Goal: Information Seeking & Learning: Learn about a topic

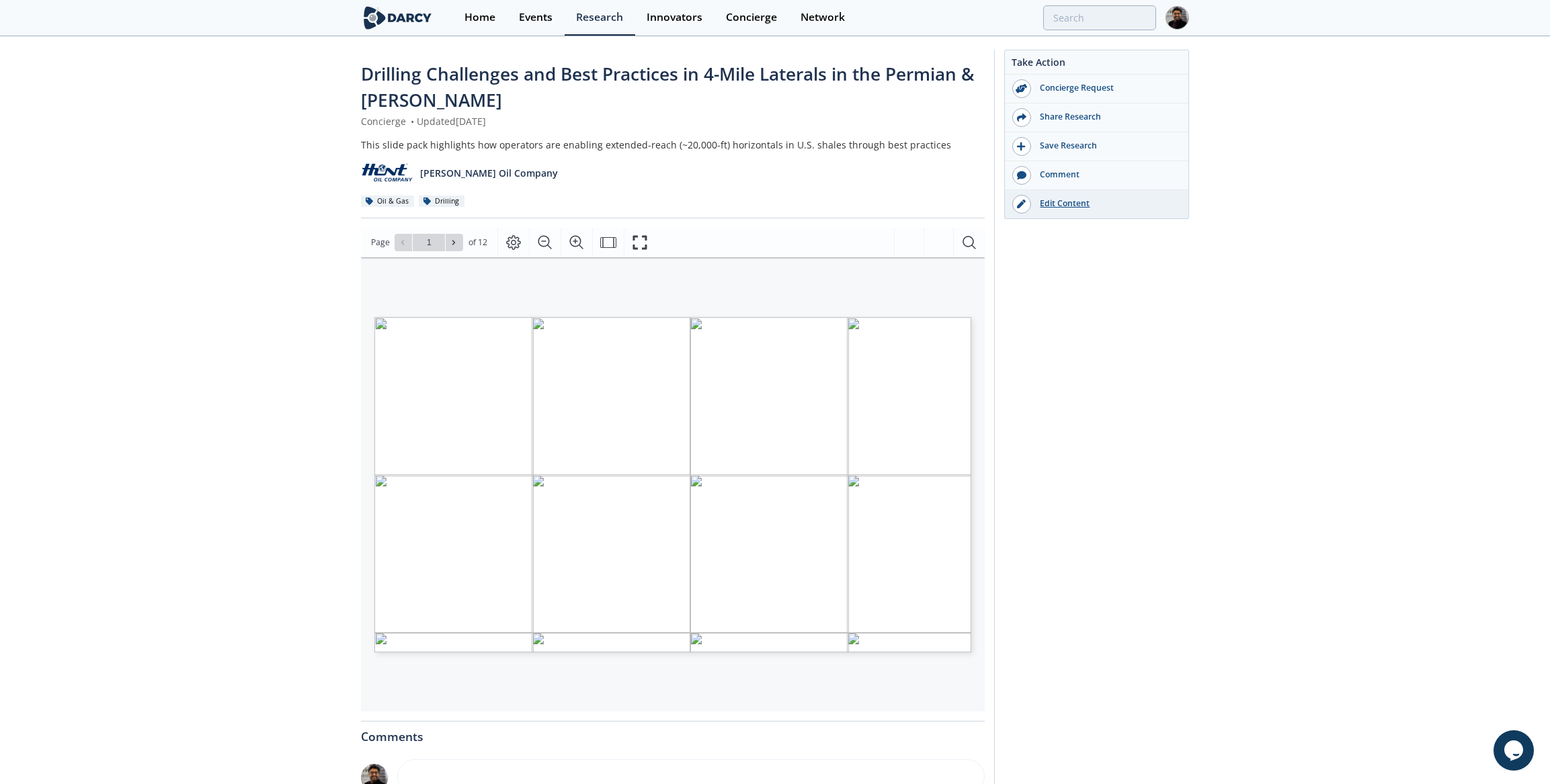
click at [1067, 200] on div "Edit Content" at bounding box center [1106, 204] width 151 height 12
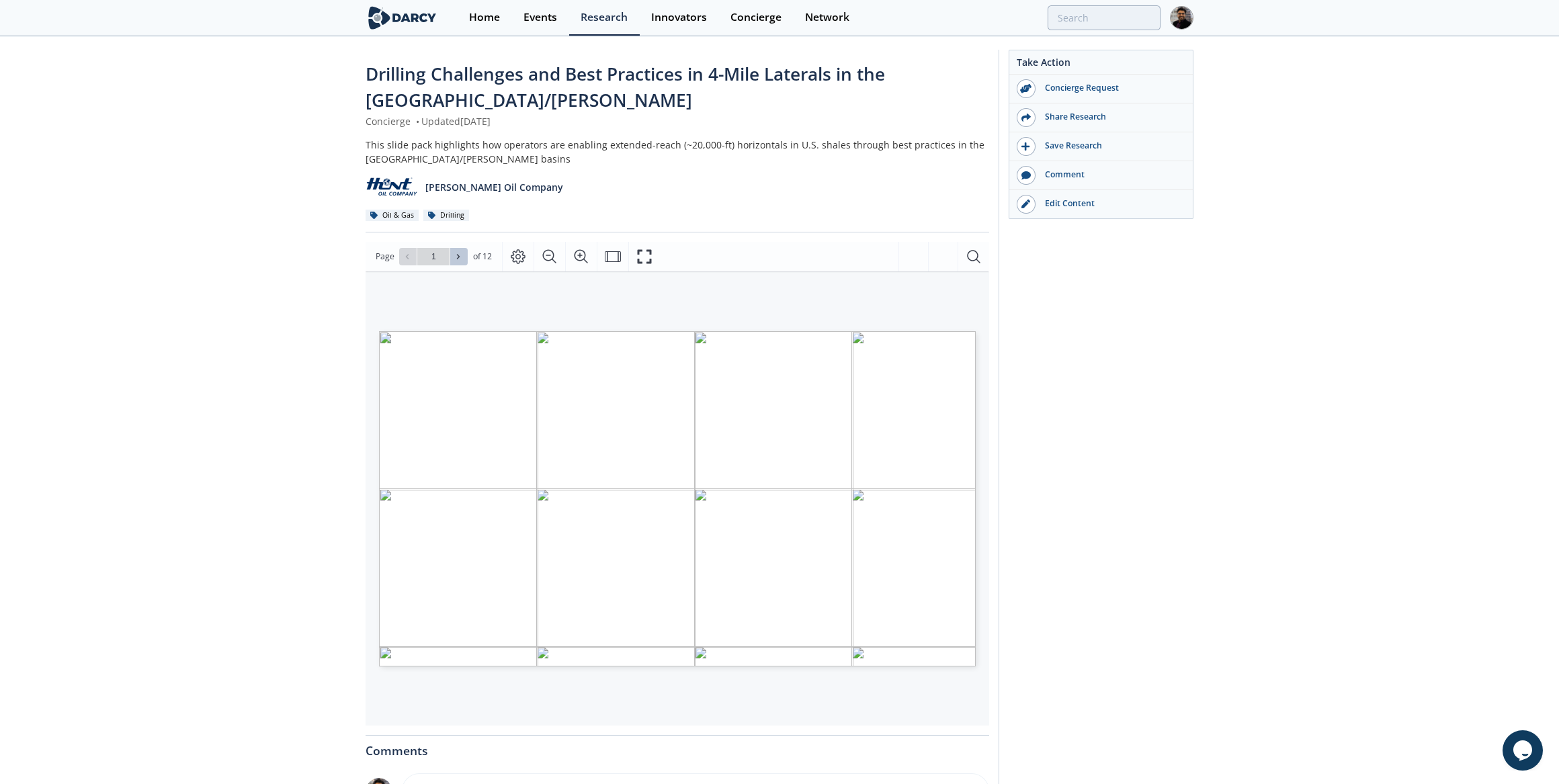
click at [461, 253] on icon at bounding box center [459, 257] width 8 height 8
type input "3"
click at [461, 253] on icon at bounding box center [459, 257] width 8 height 8
type input "4"
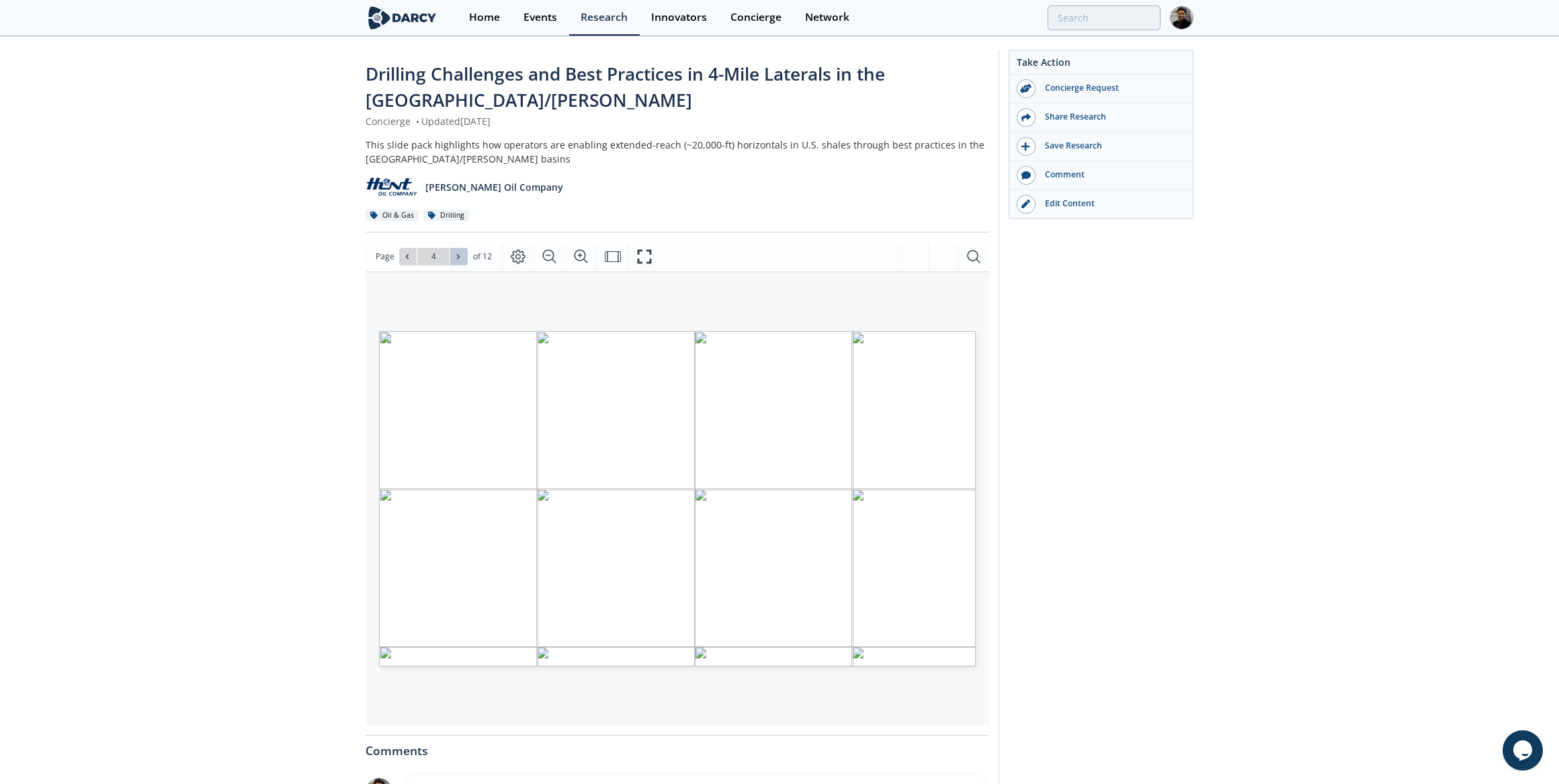
click at [461, 253] on icon at bounding box center [459, 257] width 8 height 8
type input "5"
click at [461, 253] on icon at bounding box center [459, 257] width 8 height 8
type input "6"
click at [407, 255] on icon at bounding box center [407, 257] width 8 height 8
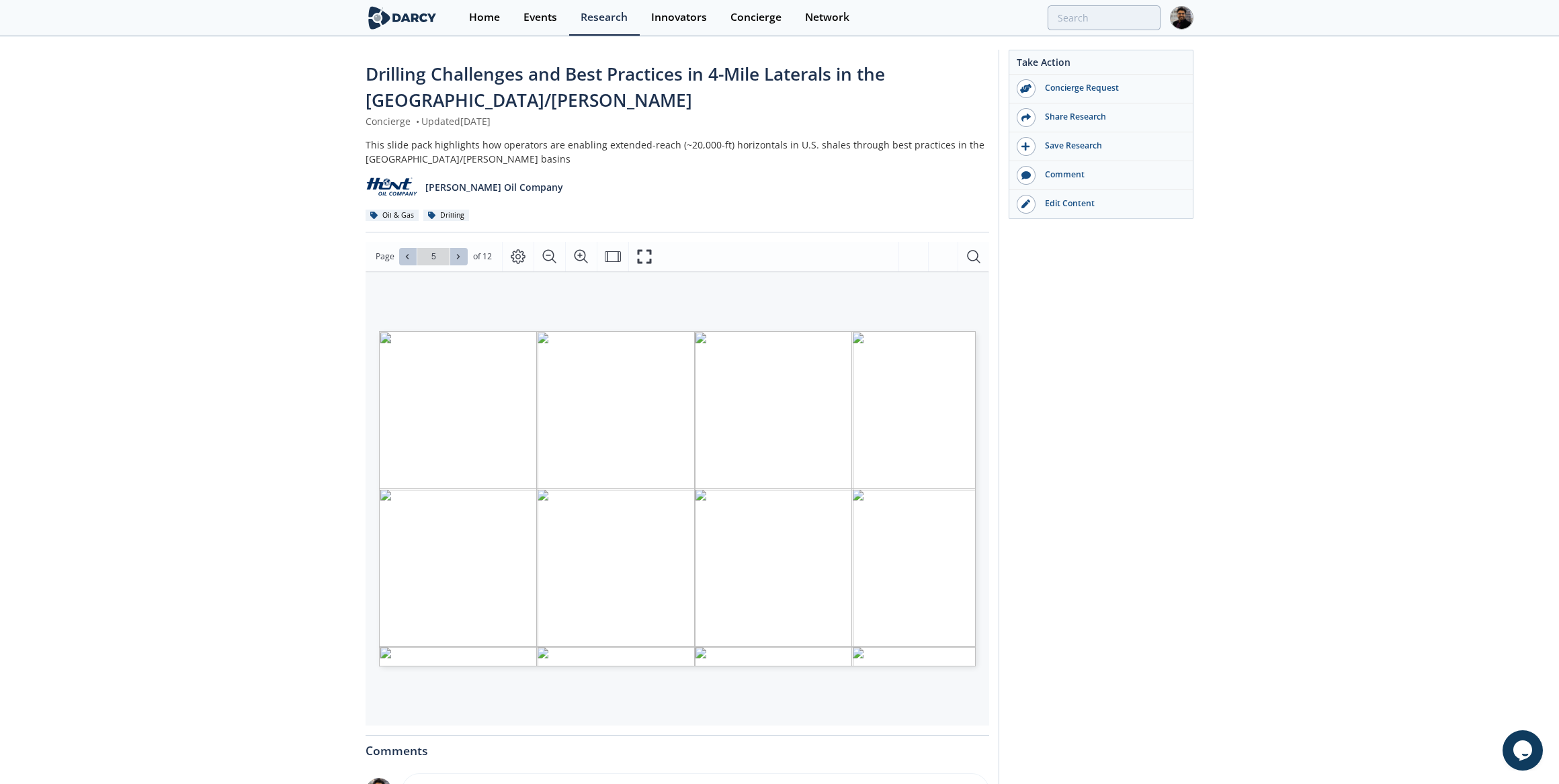
click at [459, 252] on span at bounding box center [459, 257] width 9 height 9
type input "7"
click at [459, 252] on span at bounding box center [459, 257] width 9 height 9
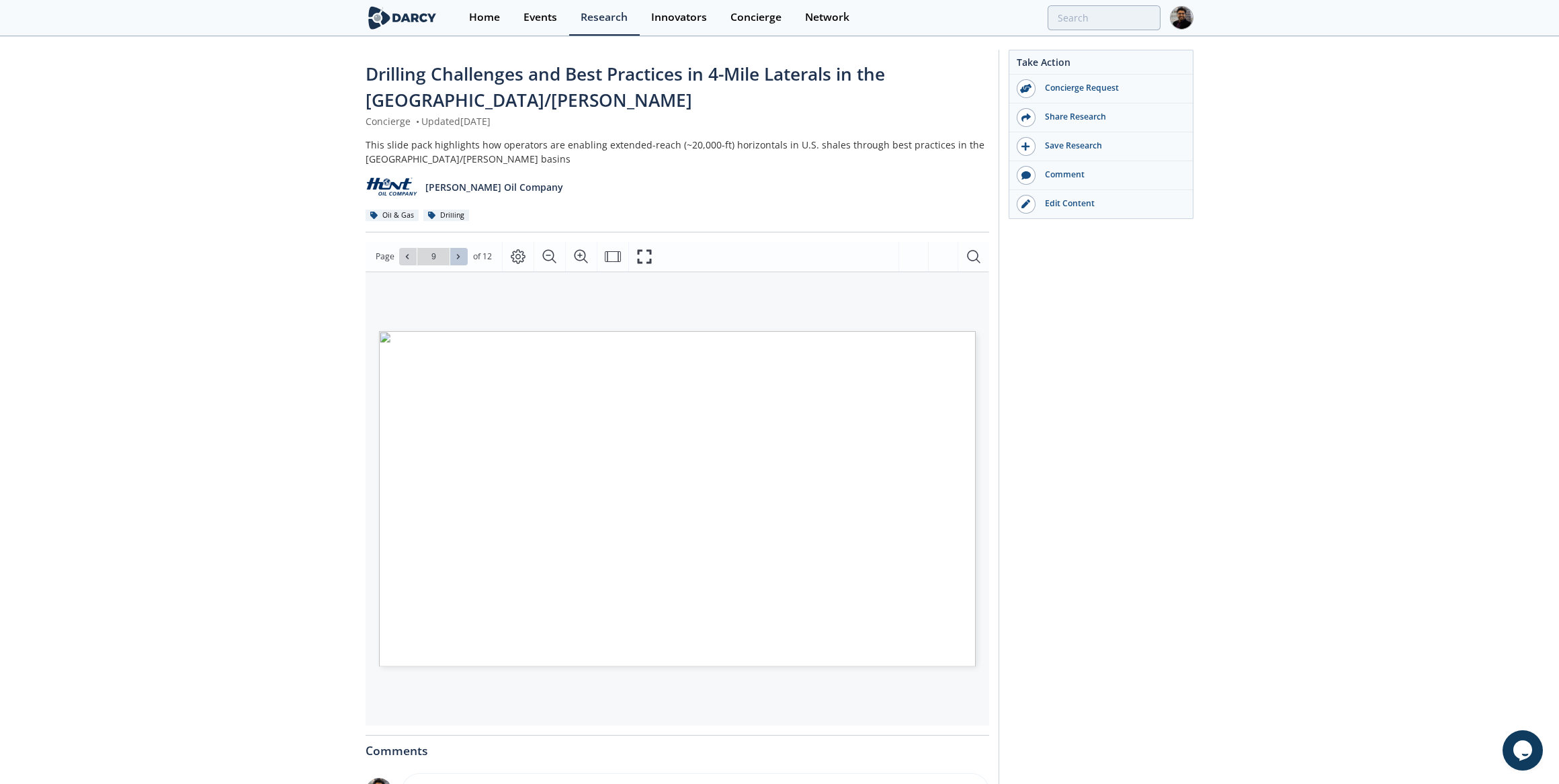
click at [459, 252] on span at bounding box center [459, 257] width 9 height 9
type input "12"
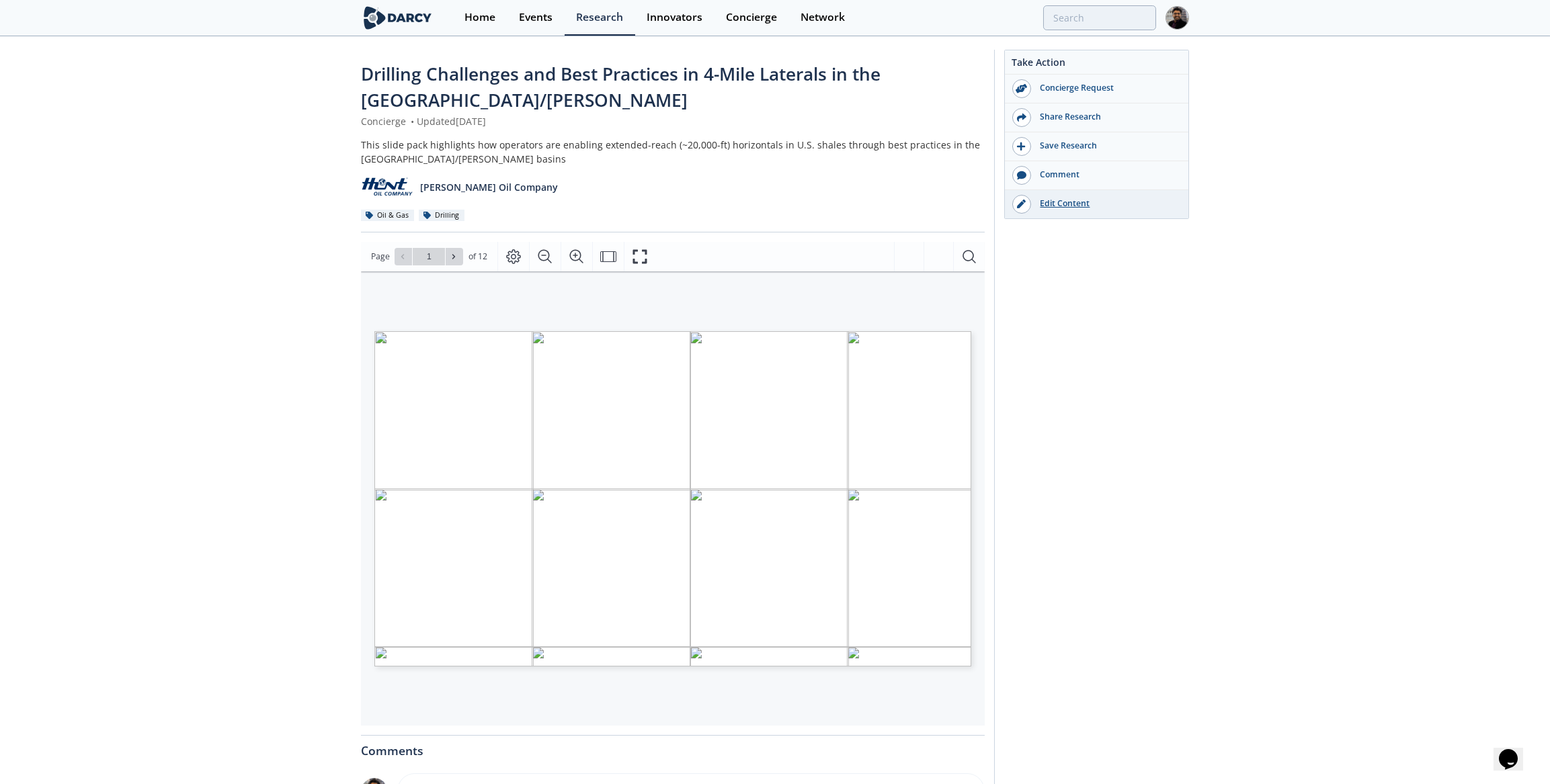
click at [1072, 203] on div "Edit Content" at bounding box center [1106, 204] width 151 height 12
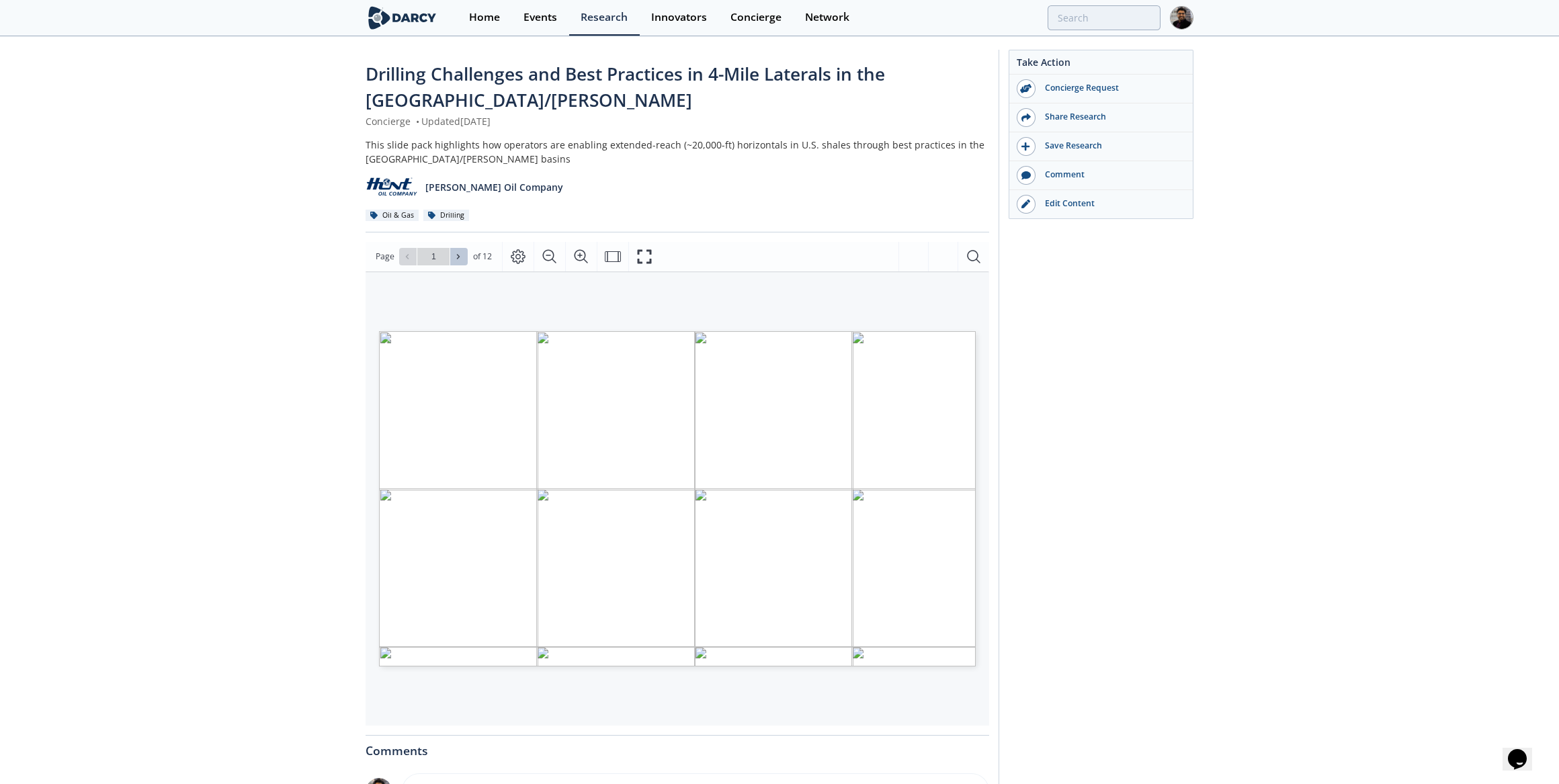
click at [459, 261] on button at bounding box center [459, 257] width 18 height 18
type input "2"
click at [459, 261] on button at bounding box center [459, 257] width 18 height 18
type input "4"
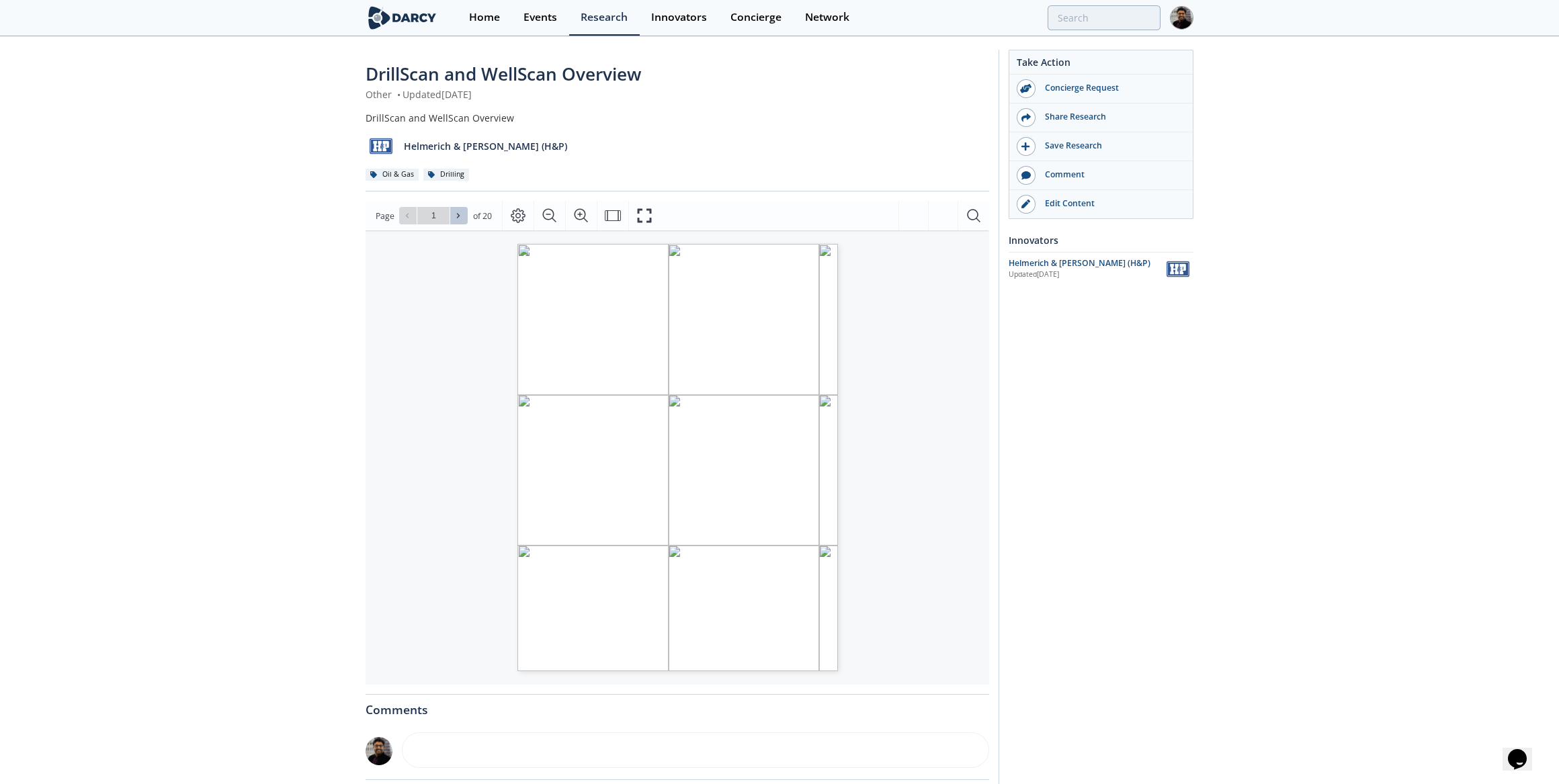
click at [461, 211] on span at bounding box center [459, 215] width 9 height 9
type input "3"
click at [461, 211] on span at bounding box center [459, 215] width 9 height 9
type input "4"
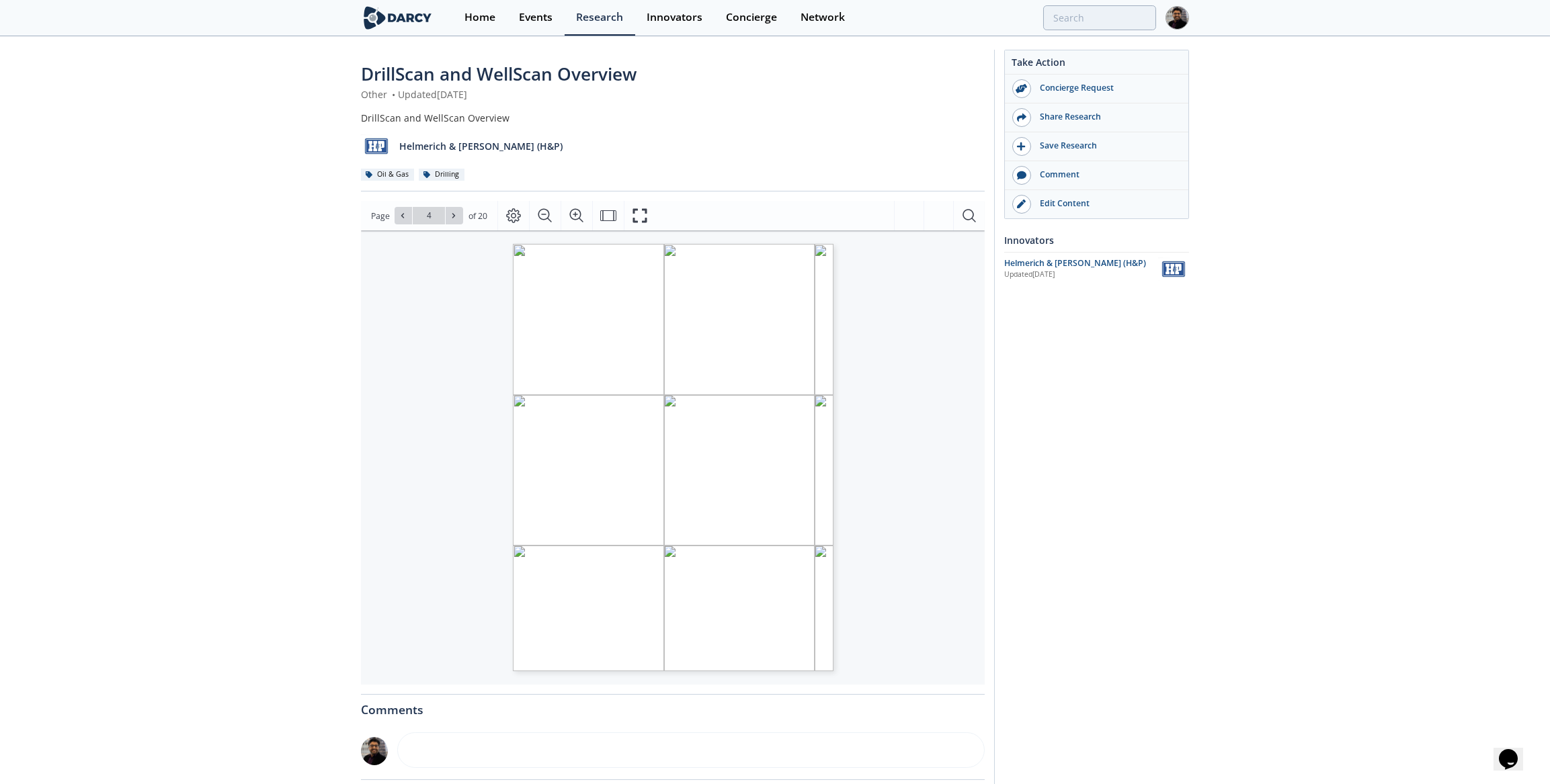
click at [1069, 257] on div "Helmerich & Payne (H&P)" at bounding box center [1081, 263] width 154 height 12
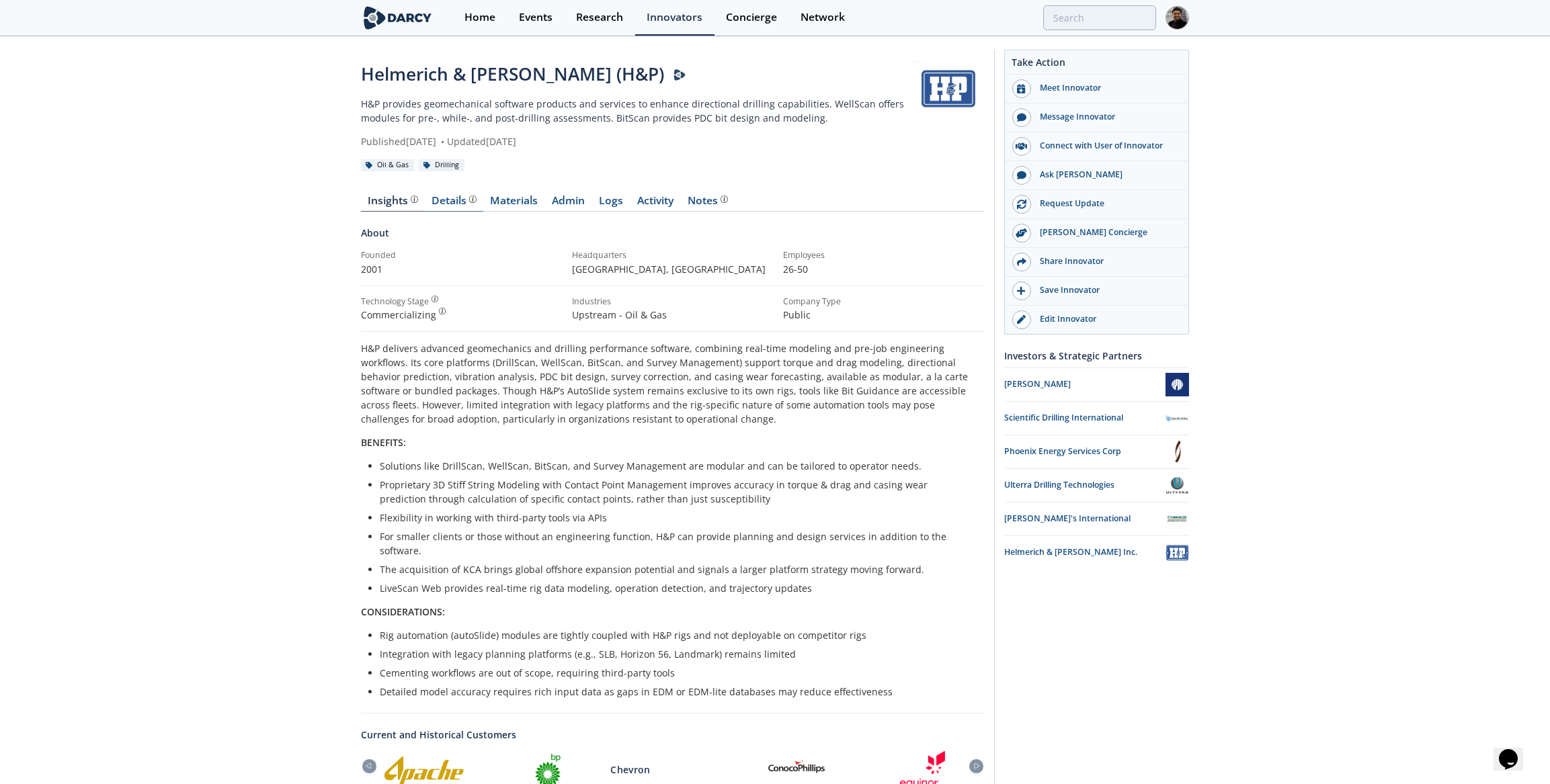
click at [439, 204] on div "Details" at bounding box center [455, 201] width 45 height 11
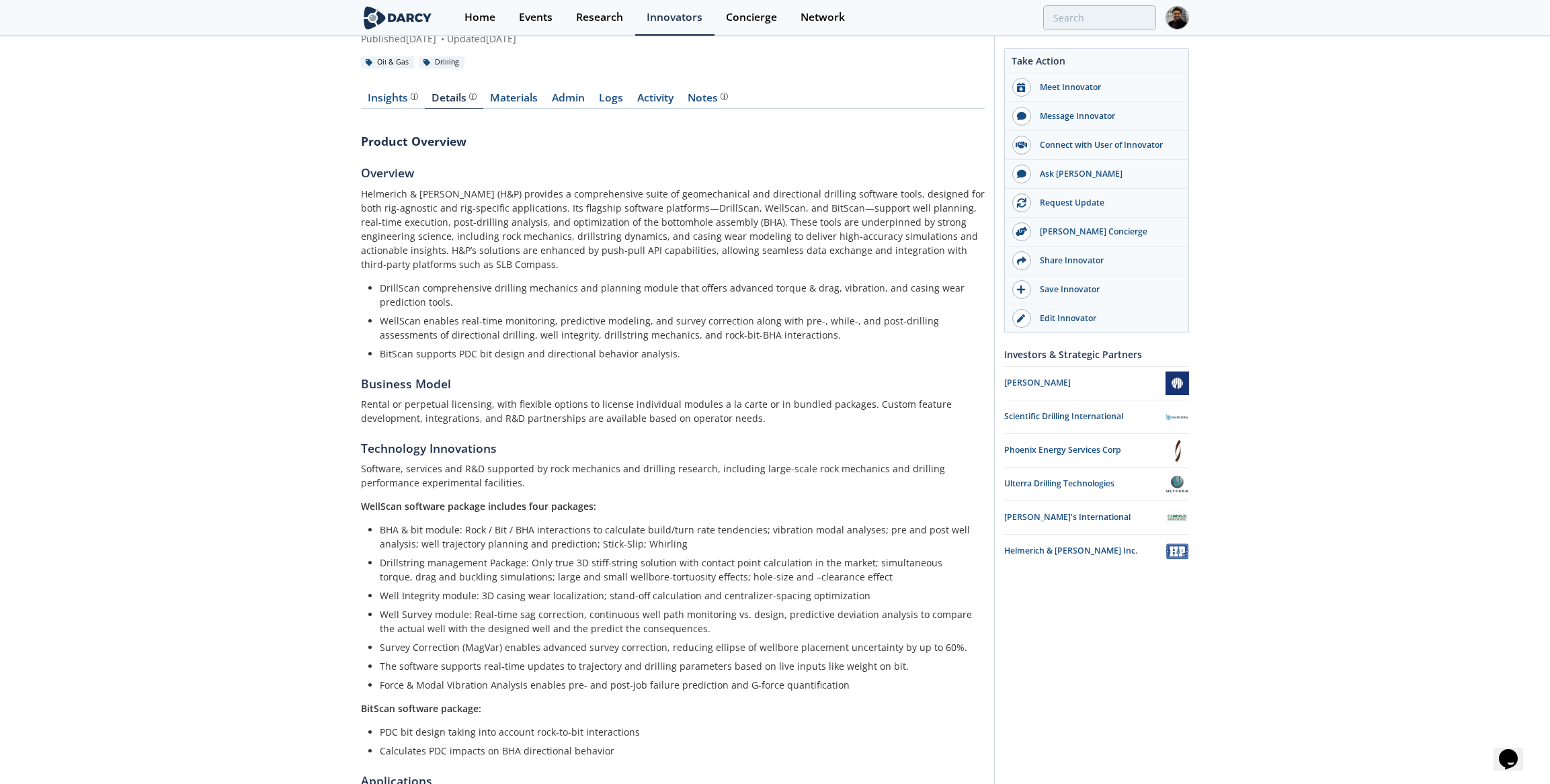
scroll to position [122, 0]
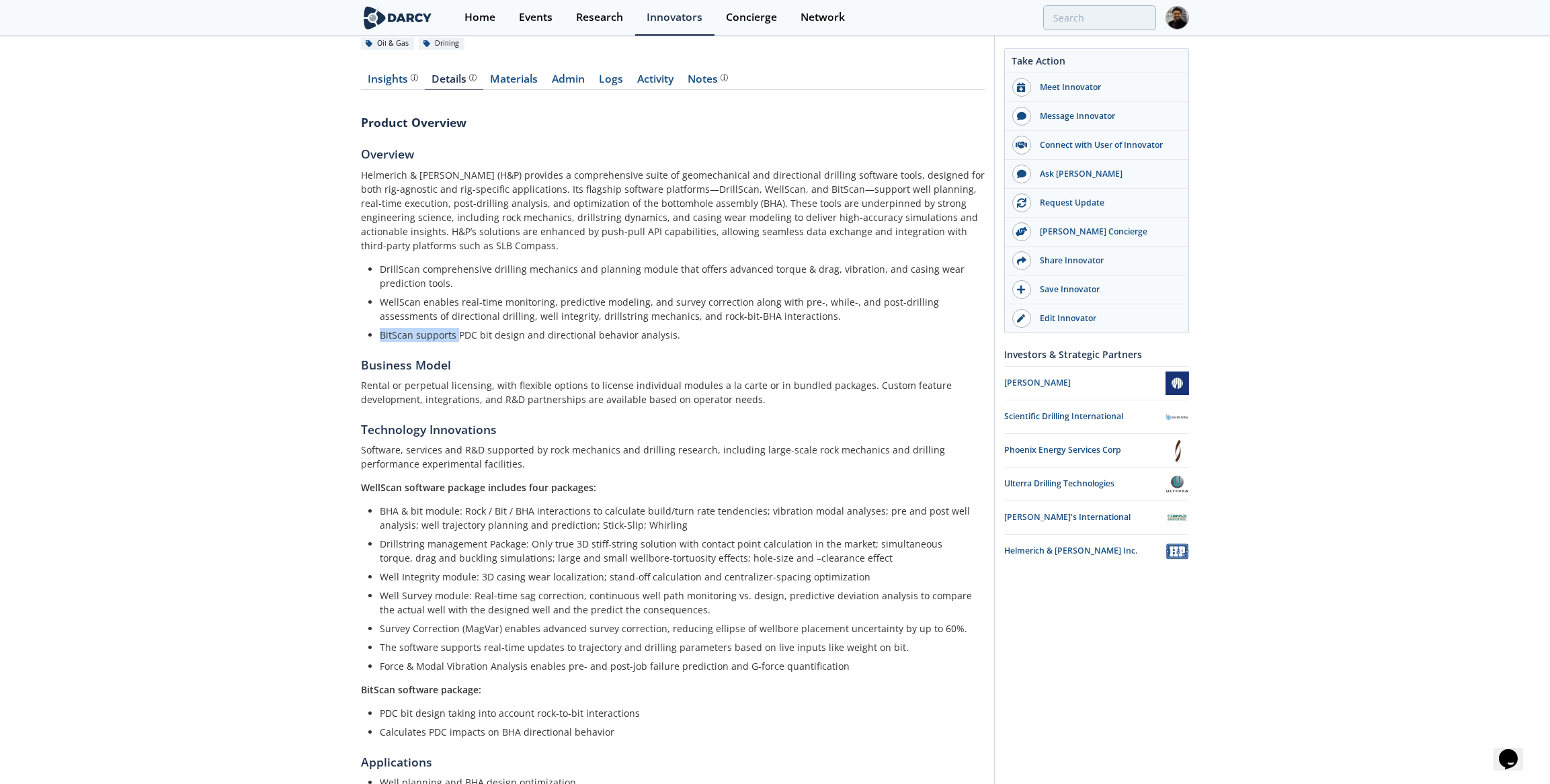
drag, startPoint x: 380, startPoint y: 334, endPoint x: 457, endPoint y: 334, distance: 77.0
click at [457, 334] on li "BitScan supports PDC bit design and directional behavior analysis." at bounding box center [678, 335] width 596 height 14
copy li "BitScan supports"
drag, startPoint x: 382, startPoint y: 508, endPoint x: 485, endPoint y: 510, distance: 103.0
click at [485, 510] on li "BHA & bit module: Rock / Bit / BHA interactions to calculate build/turn rate te…" at bounding box center [678, 518] width 596 height 28
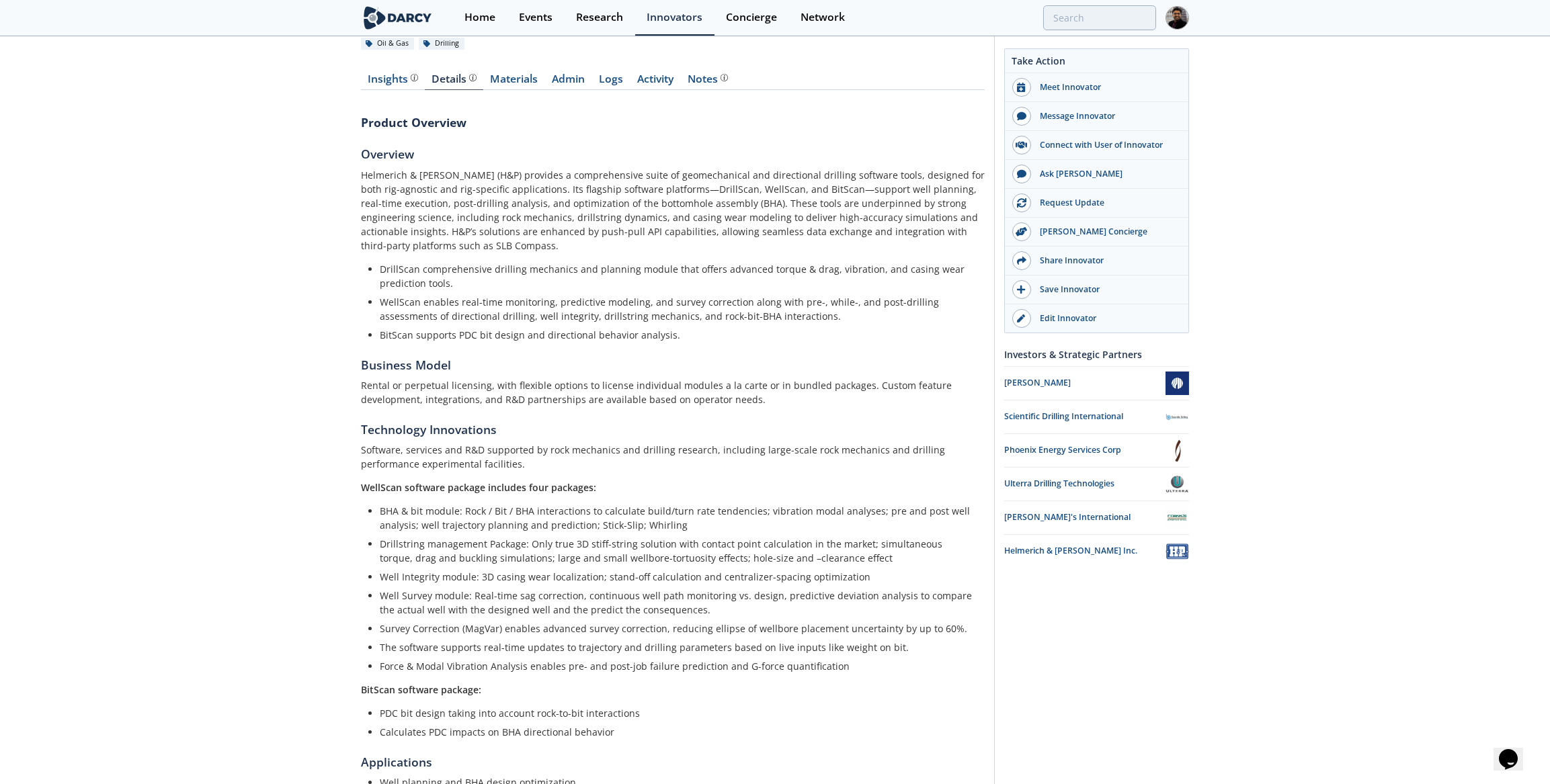
click at [380, 514] on li "BHA & bit module: Rock / Bit / BHA interactions to calculate build/turn rate te…" at bounding box center [678, 518] width 596 height 28
click at [378, 511] on ul "BHA & bit module: Rock / Bit / BHA interactions to calculate build/turn rate te…" at bounding box center [672, 588] width 605 height 169
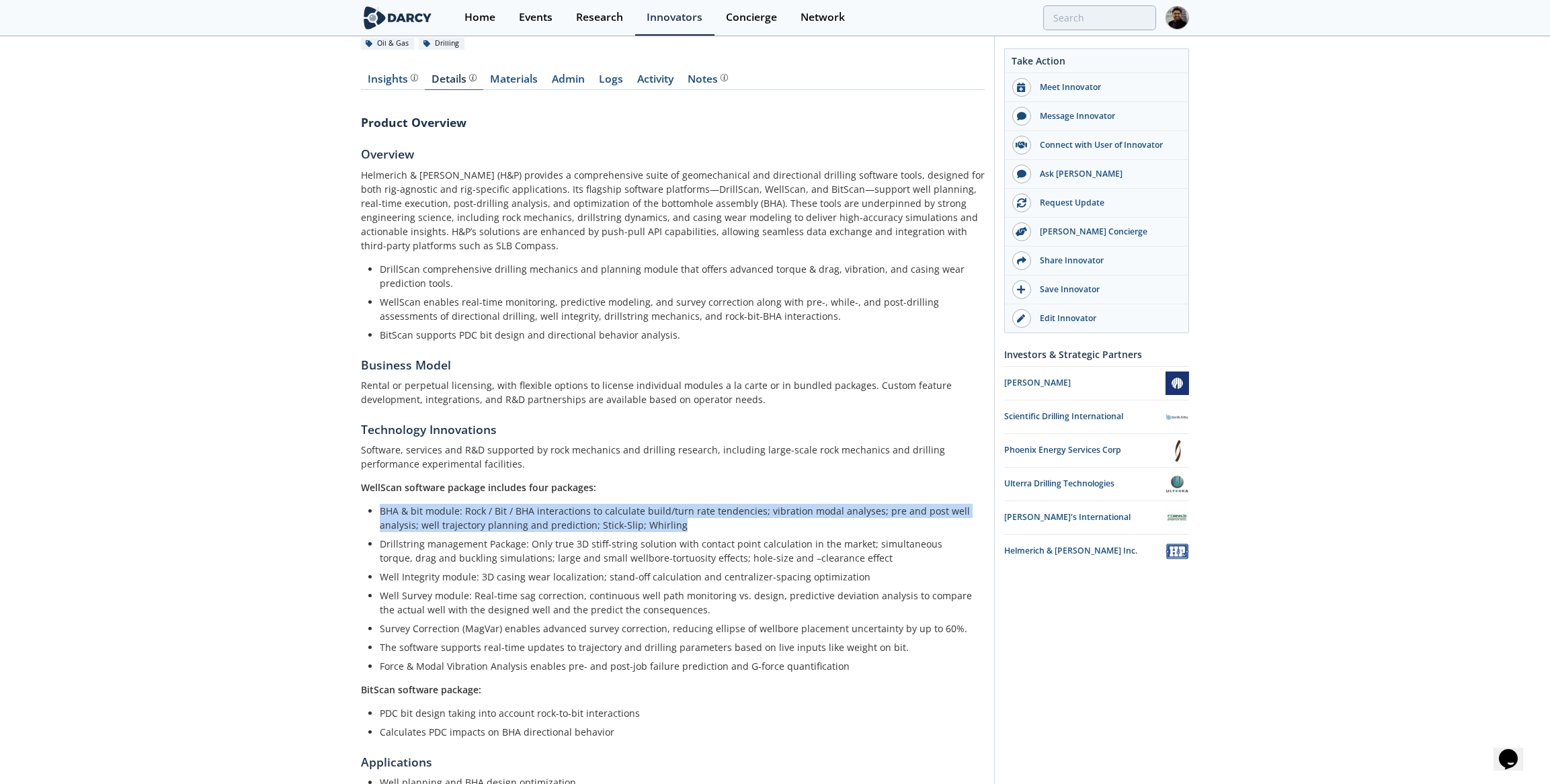
drag, startPoint x: 381, startPoint y: 511, endPoint x: 753, endPoint y: 521, distance: 372.1
click at [753, 521] on li "BHA & bit module: Rock / Bit / BHA interactions to calculate build/turn rate te…" at bounding box center [678, 518] width 596 height 28
copy li "BHA & bit module: Rock / Bit / BHA interactions to calculate build/turn rate te…"
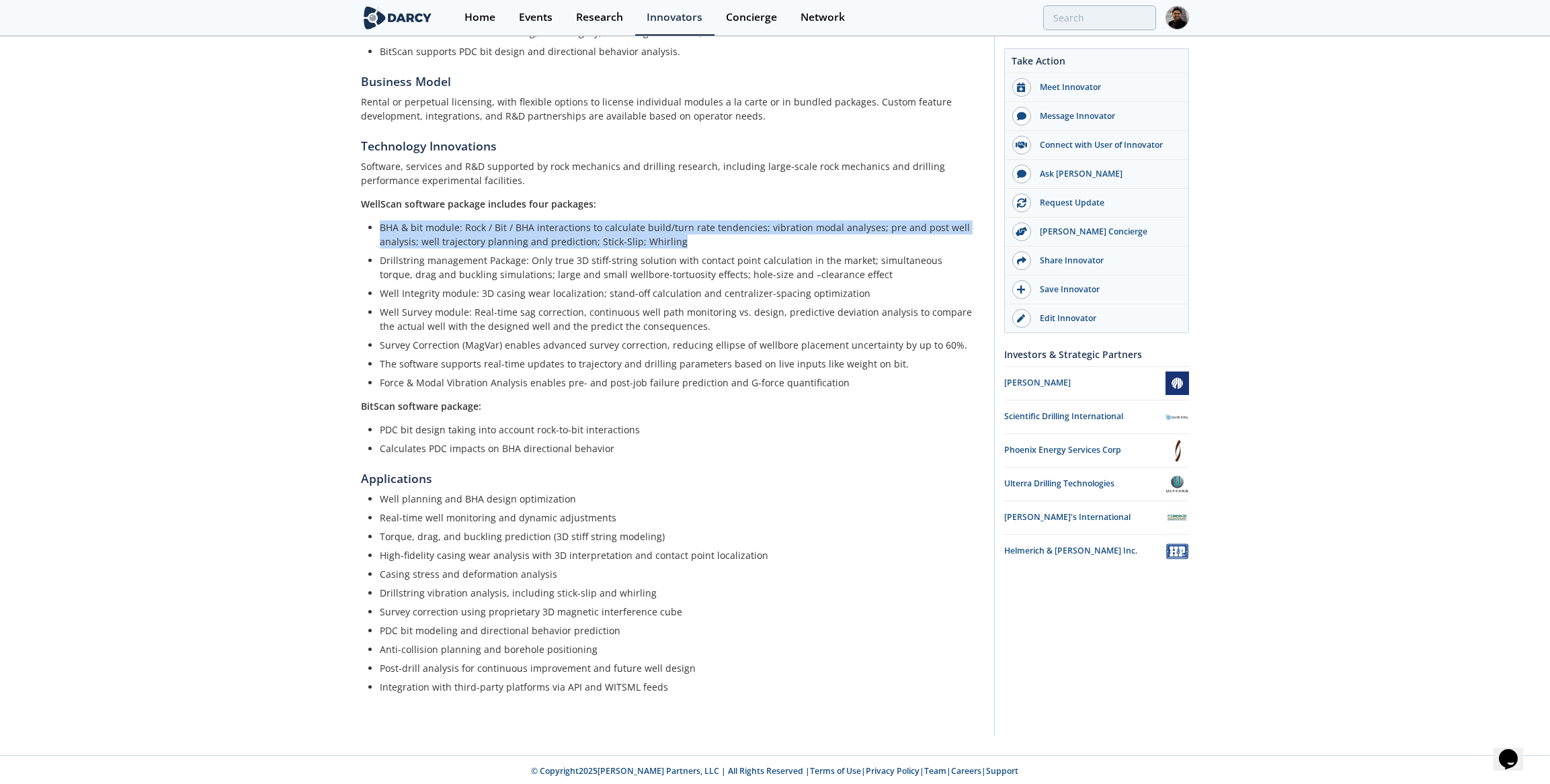
scroll to position [407, 0]
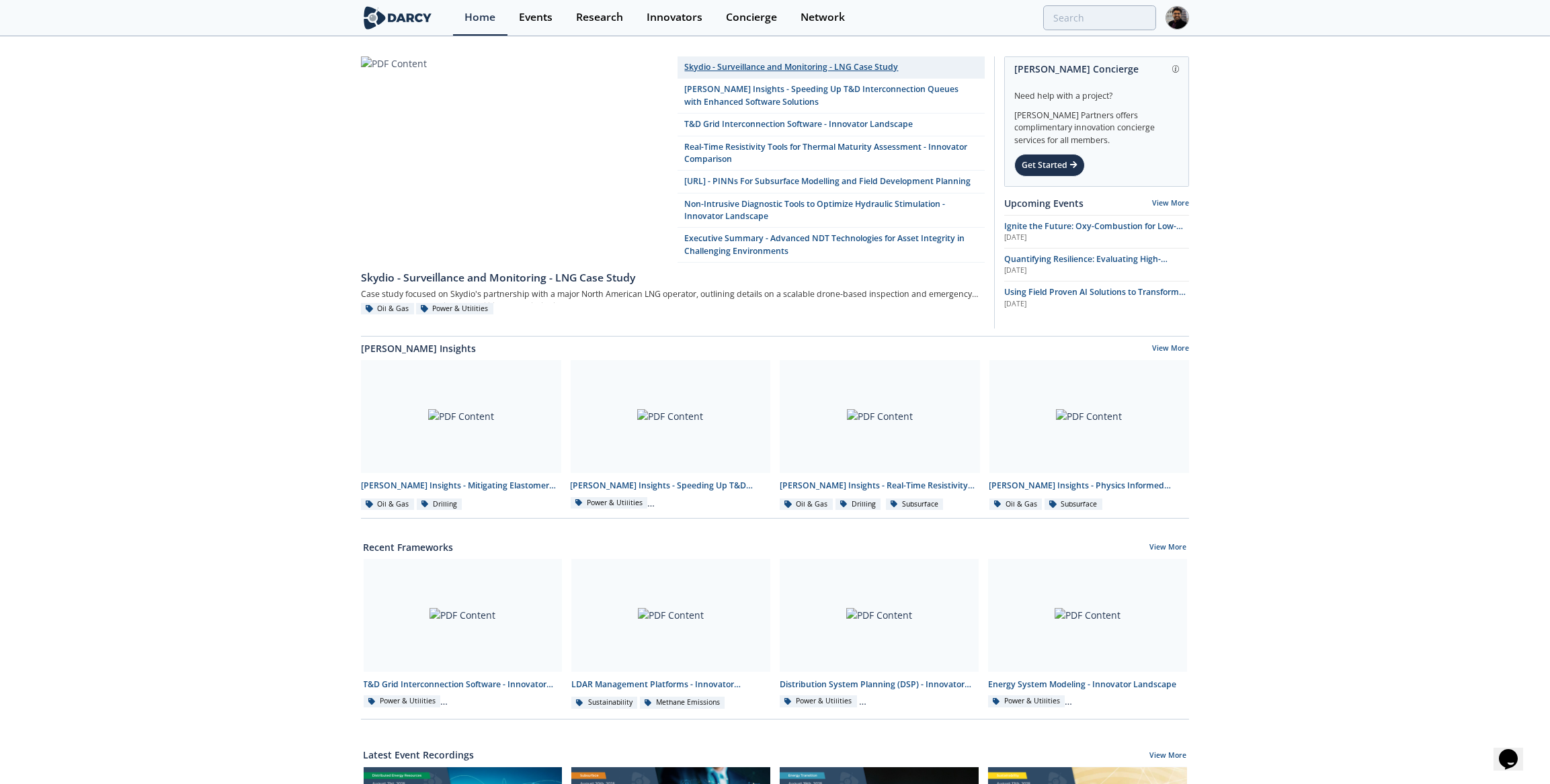
click at [805, 69] on link "Skydio - Surveillance and Monitoring - LNG Case Study" at bounding box center [831, 68] width 307 height 22
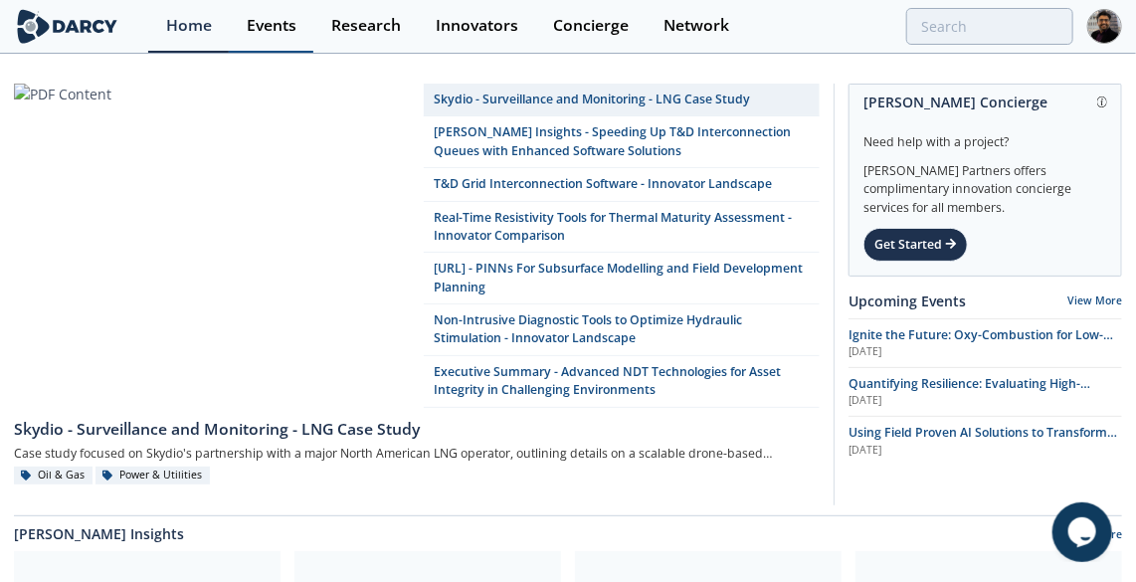
click at [258, 34] on div "Events" at bounding box center [272, 26] width 50 height 16
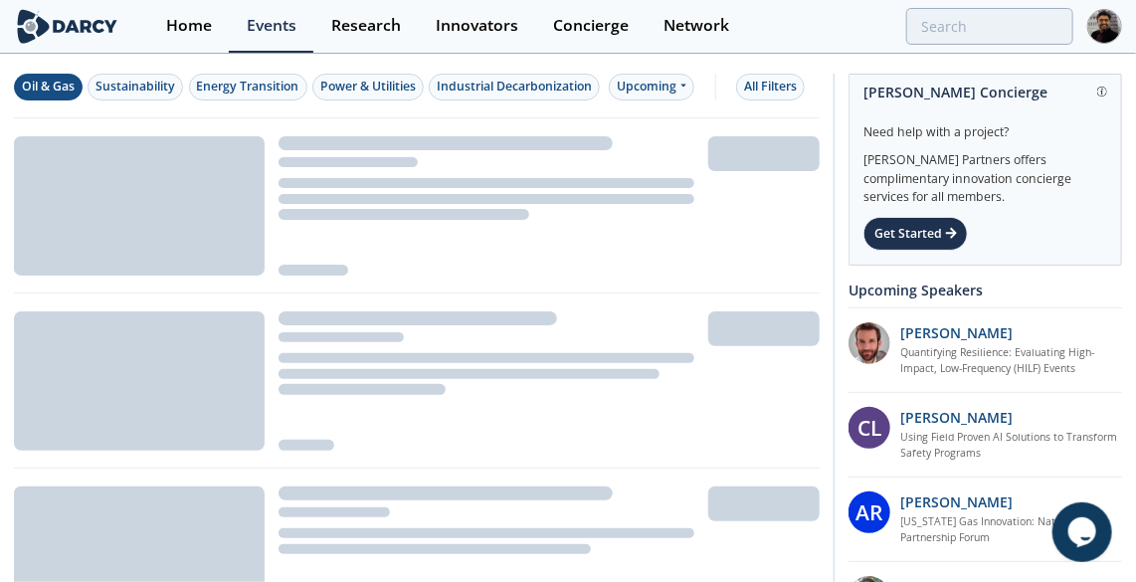
click at [62, 86] on div "Oil & Gas" at bounding box center [48, 87] width 53 height 18
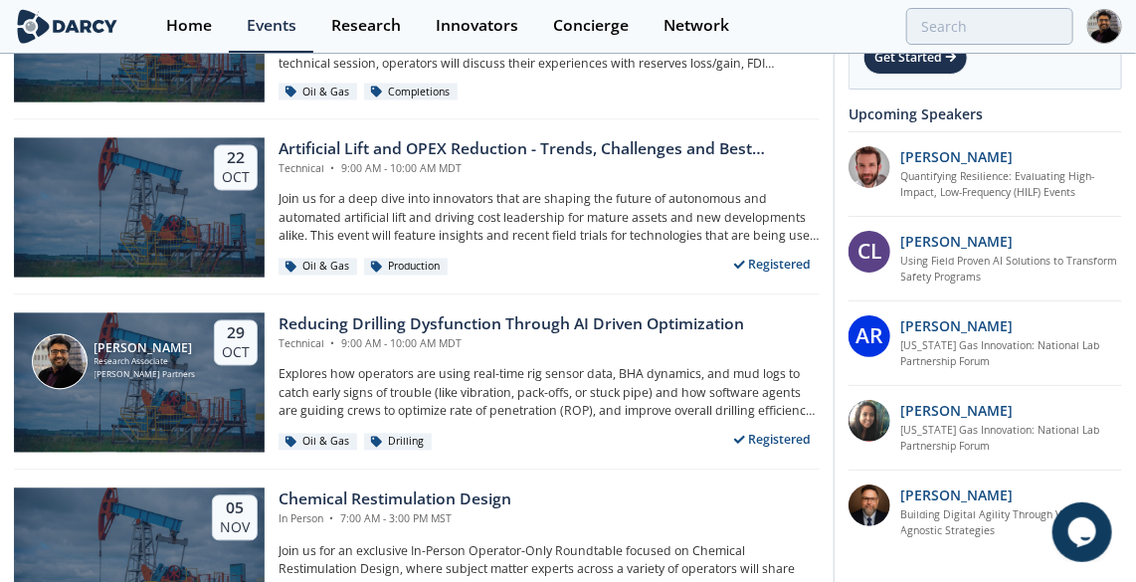
scroll to position [1266, 0]
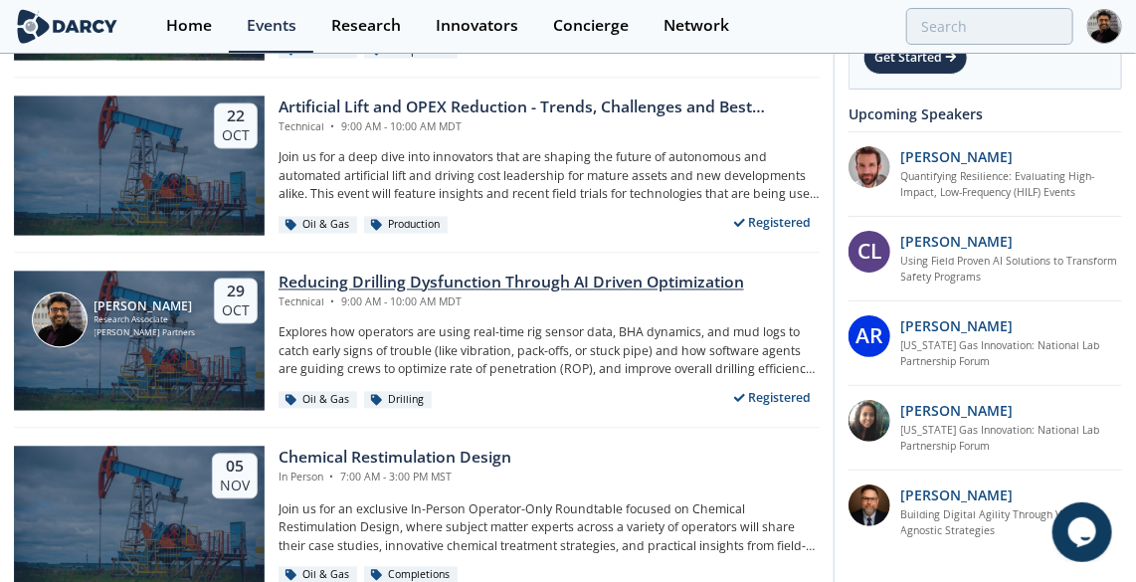
click at [149, 333] on div "[PERSON_NAME] Partners" at bounding box center [145, 333] width 101 height 13
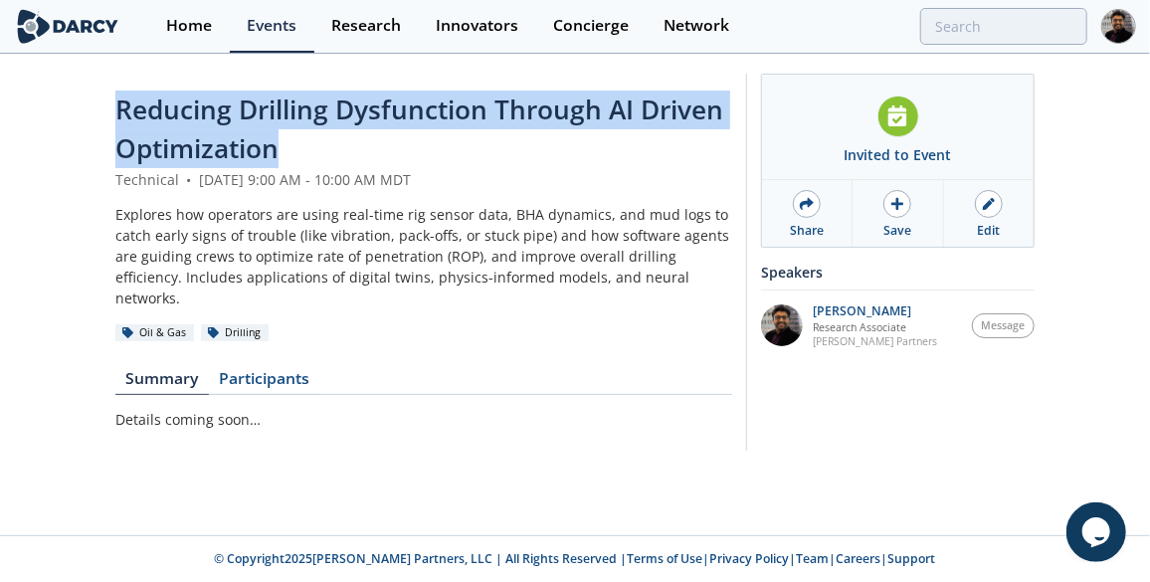
drag, startPoint x: 118, startPoint y: 112, endPoint x: 374, endPoint y: 156, distance: 259.4
click at [374, 156] on div "Reducing Drilling Dysfunction Through AI Driven Optimization" at bounding box center [423, 130] width 617 height 79
copy span "Reducing Drilling Dysfunction Through AI Driven Optimization"
